Goal: Navigation & Orientation: Find specific page/section

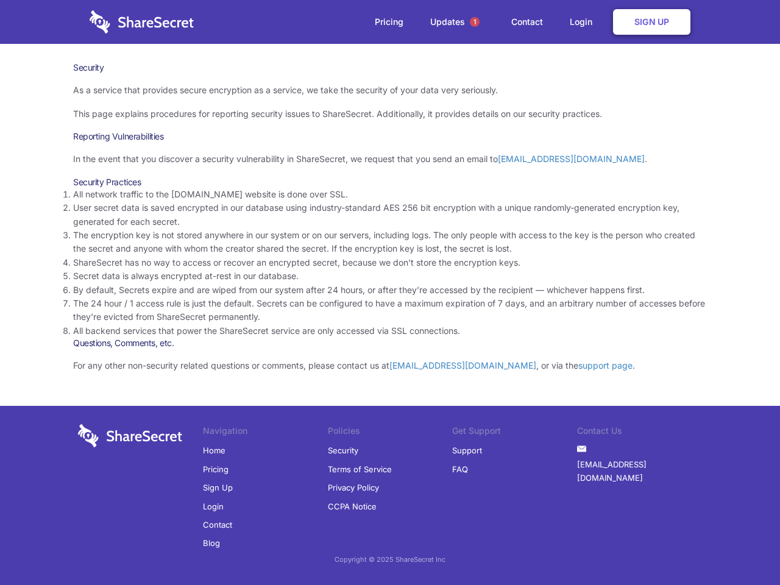
click at [390, 292] on li "By default, Secrets expire and are wiped from our system after 24 hours, or aft…" at bounding box center [389, 289] width 633 height 13
click at [475, 22] on span "1" at bounding box center [475, 22] width 10 height 10
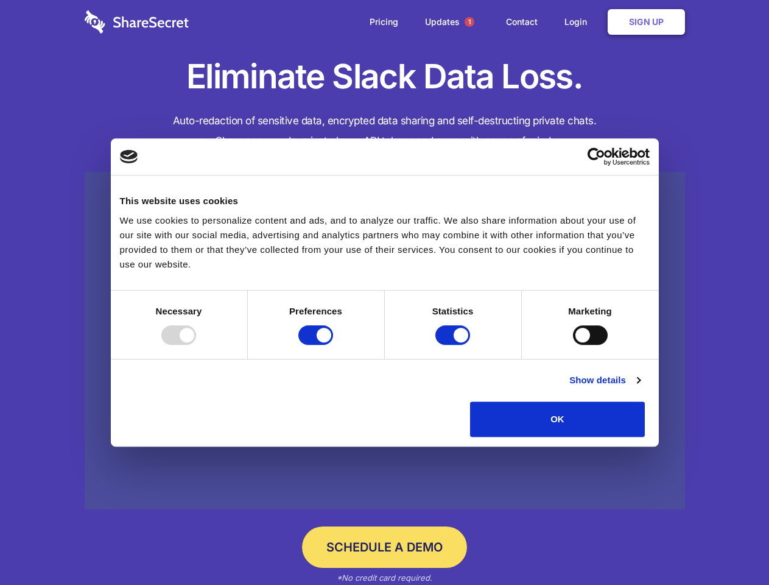
click at [196, 345] on div at bounding box center [178, 334] width 35 height 19
click at [333, 345] on input "Preferences" at bounding box center [315, 334] width 35 height 19
checkbox input "false"
click at [454, 345] on input "Statistics" at bounding box center [453, 334] width 35 height 19
checkbox input "false"
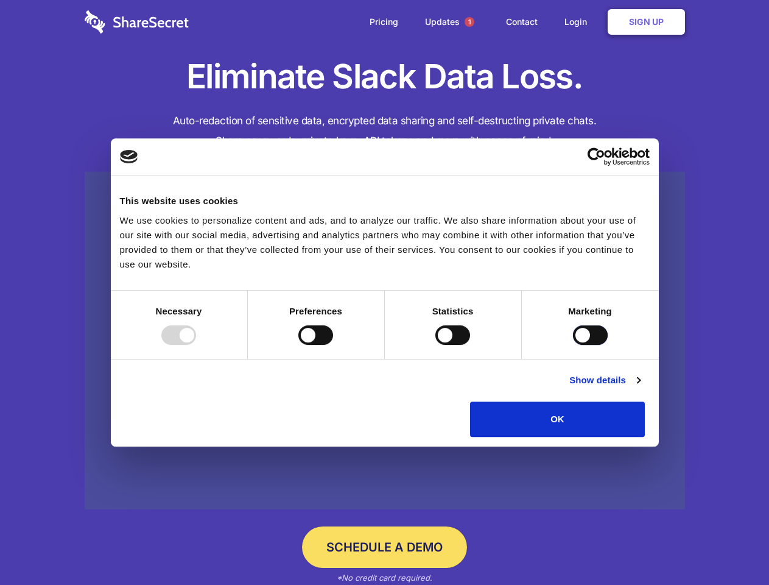
click at [573, 345] on input "Marketing" at bounding box center [590, 334] width 35 height 19
checkbox input "true"
click at [640, 387] on link "Show details" at bounding box center [605, 380] width 71 height 15
click at [0, 0] on li "Necessary 7 Necessary cookies help make a website usable by enabling basic func…" at bounding box center [0, 0] width 0 height 0
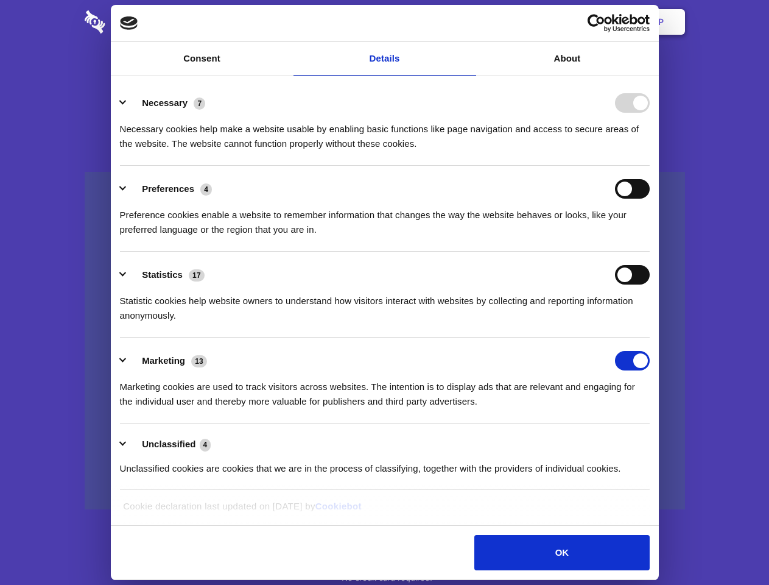
click at [469, 22] on span "1" at bounding box center [470, 22] width 10 height 10
